Goal: Information Seeking & Learning: Learn about a topic

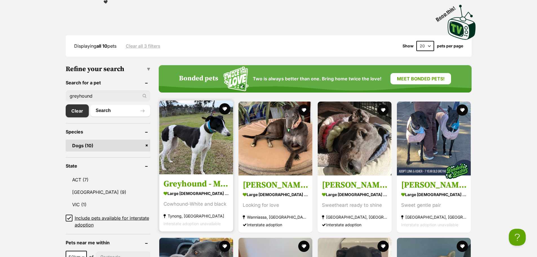
click at [185, 180] on h3 "Greyhound - Moo" at bounding box center [195, 183] width 65 height 11
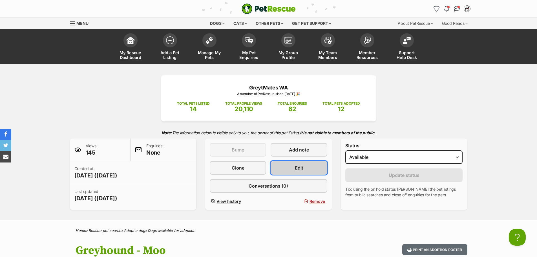
click at [299, 166] on span "Edit" at bounding box center [299, 167] width 8 height 7
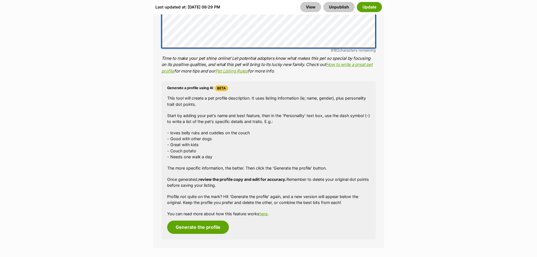
scroll to position [710, 0]
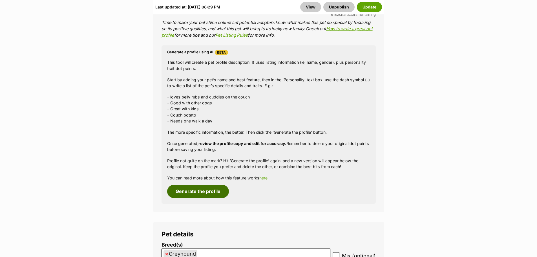
click at [202, 190] on button "Generate the profile" at bounding box center [198, 191] width 62 height 13
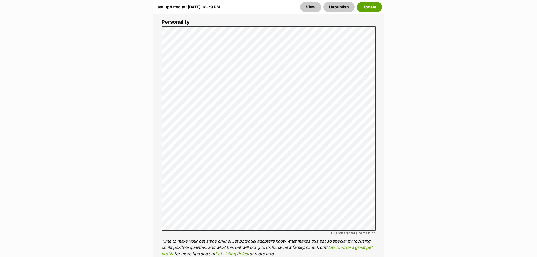
scroll to position [0, 0]
click at [369, 6] on button "Update" at bounding box center [369, 7] width 25 height 10
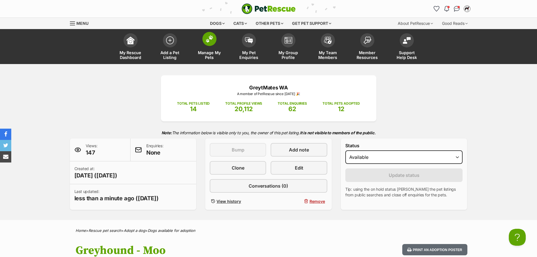
click at [209, 40] on img at bounding box center [209, 38] width 8 height 7
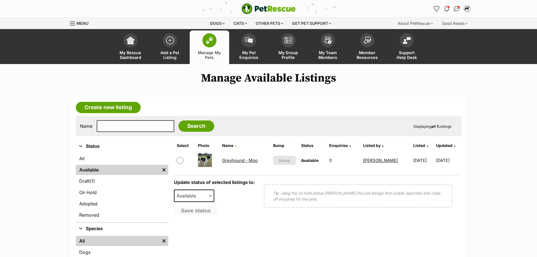
click at [237, 158] on link "Greyhound - Moo" at bounding box center [240, 160] width 36 height 5
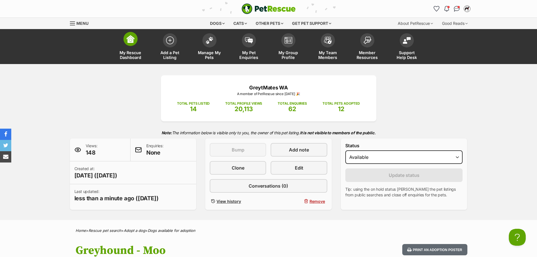
click at [133, 39] on img at bounding box center [131, 39] width 8 height 8
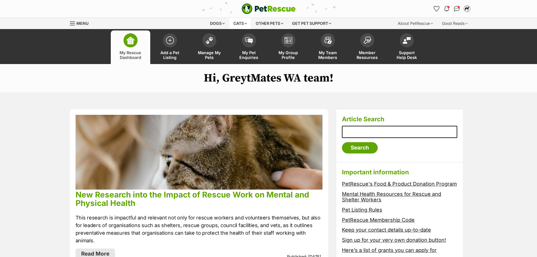
click at [241, 22] on div "Cats" at bounding box center [239, 23] width 21 height 11
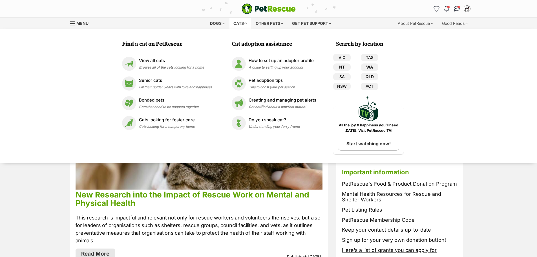
click at [369, 66] on link "WA" at bounding box center [369, 66] width 17 height 7
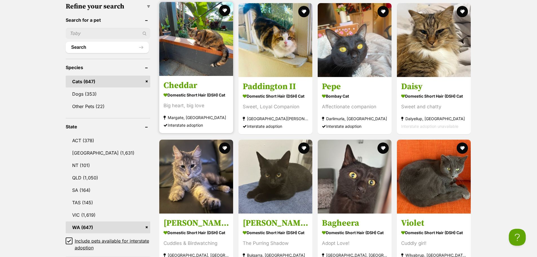
scroll to position [254, 0]
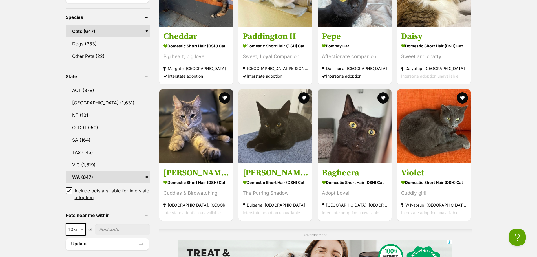
click at [82, 175] on link "WA (647)" at bounding box center [108, 177] width 85 height 12
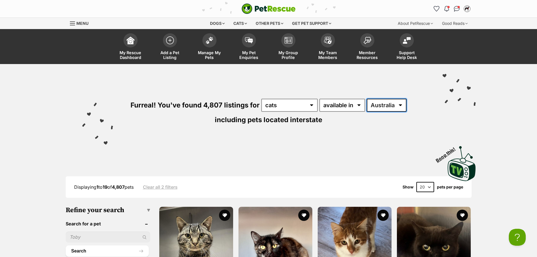
click at [402, 105] on select "Australia ACT NSW NT QLD SA TAS VIC WA" at bounding box center [387, 105] width 40 height 13
select select "WA"
click at [367, 99] on select "Australia ACT NSW NT QLD SA TAS VIC WA" at bounding box center [387, 105] width 40 height 13
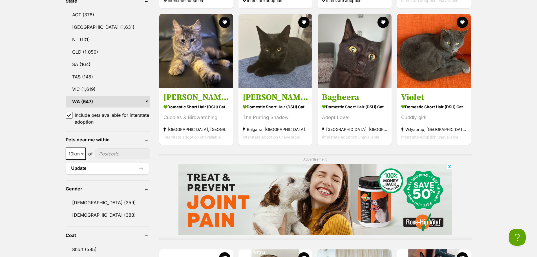
scroll to position [395, 0]
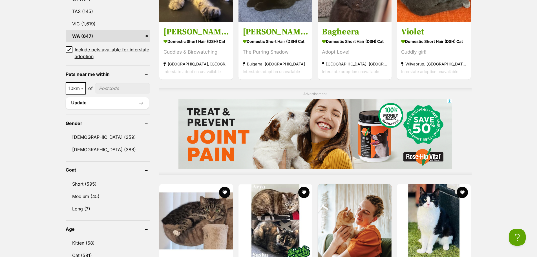
click at [70, 51] on icon at bounding box center [69, 50] width 4 height 4
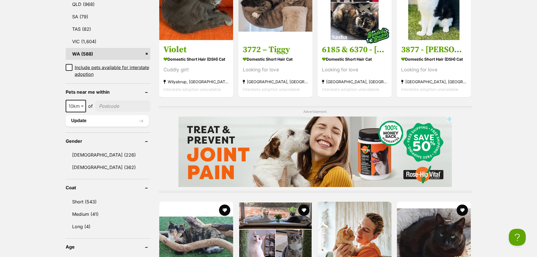
scroll to position [366, 0]
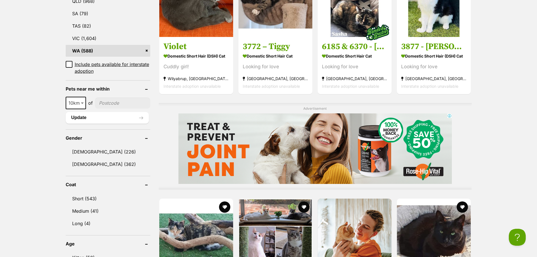
click at [103, 101] on input"] "postcode" at bounding box center [122, 103] width 55 height 11
type input"] "6210"
click at [82, 101] on span at bounding box center [83, 103] width 6 height 12
select select "25"
click at [84, 118] on button "Update" at bounding box center [107, 117] width 83 height 11
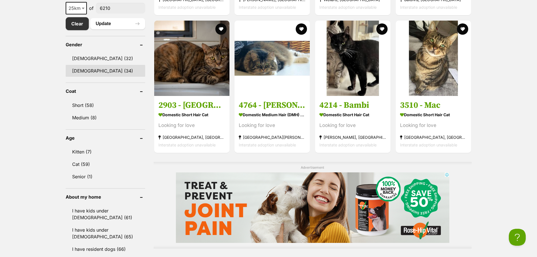
click at [78, 69] on link "[DEMOGRAPHIC_DATA] (34)" at bounding box center [105, 71] width 79 height 12
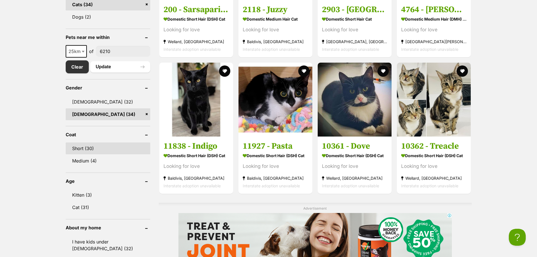
click at [75, 142] on link "Short (30)" at bounding box center [108, 148] width 85 height 12
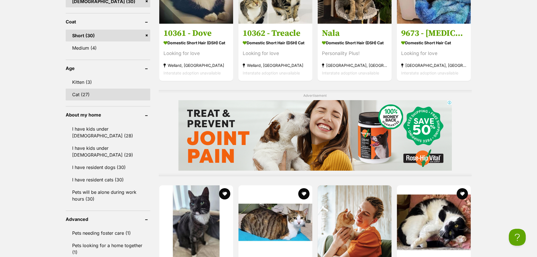
click at [77, 92] on link "Cat (27)" at bounding box center [108, 94] width 85 height 12
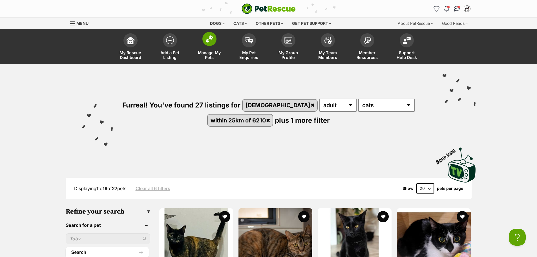
click at [210, 37] on img at bounding box center [209, 38] width 8 height 7
